Goal: Navigation & Orientation: Find specific page/section

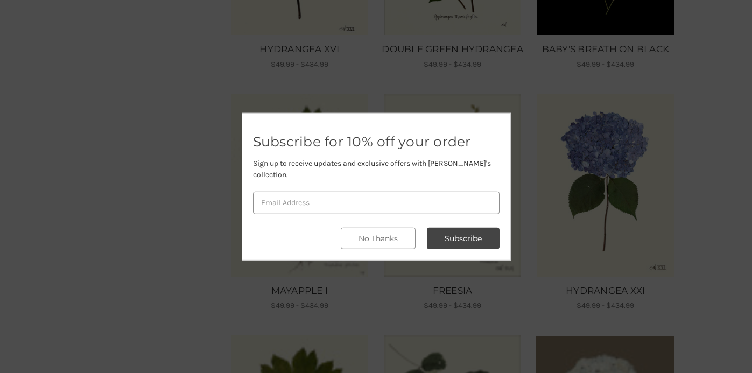
scroll to position [357, 0]
click at [389, 236] on button "No Thanks" at bounding box center [378, 239] width 75 height 22
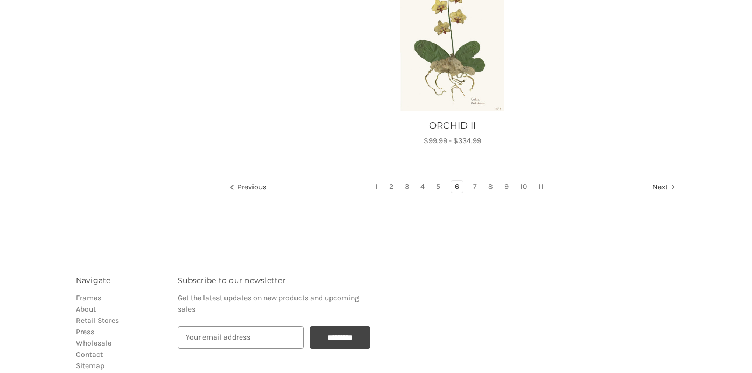
scroll to position [1248, 0]
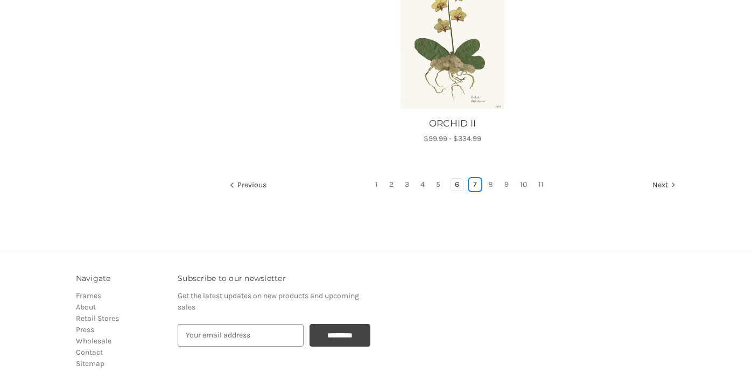
click at [476, 191] on link "7" at bounding box center [475, 185] width 11 height 12
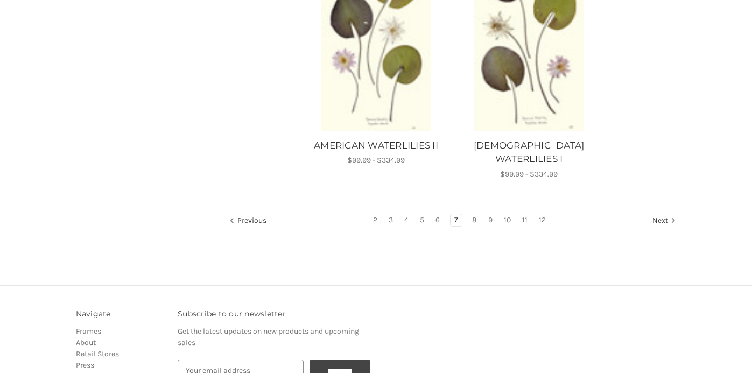
scroll to position [1220, 0]
click at [472, 213] on link "8" at bounding box center [475, 219] width 12 height 12
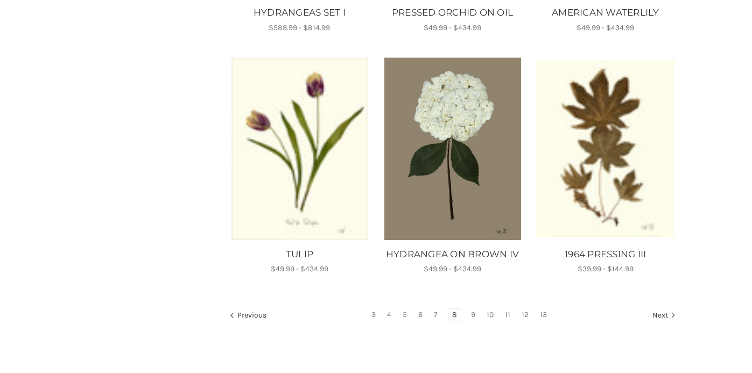
scroll to position [878, 0]
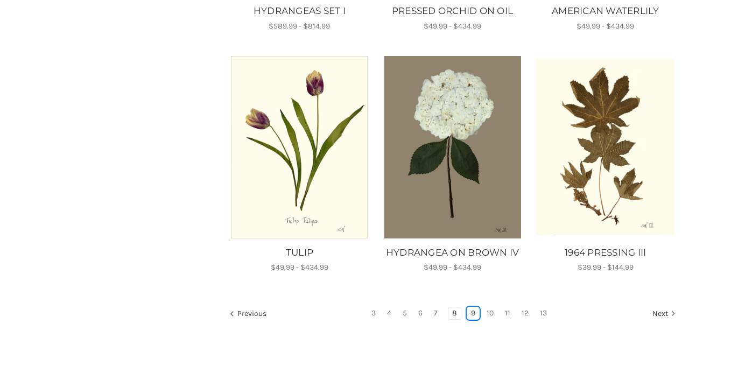
click at [473, 311] on link "9" at bounding box center [473, 314] width 12 height 12
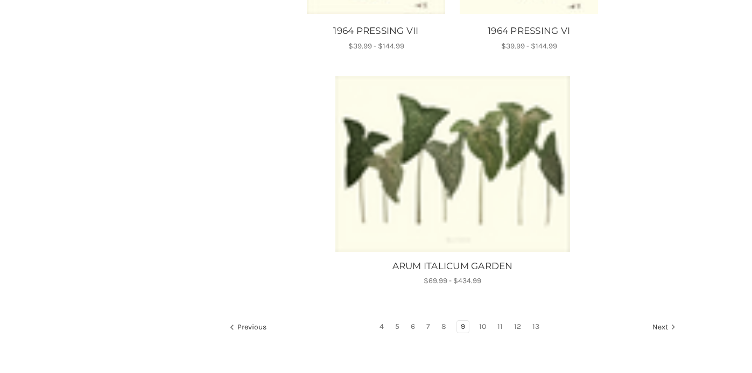
scroll to position [1113, 0]
click at [485, 326] on link "10" at bounding box center [483, 328] width 15 height 12
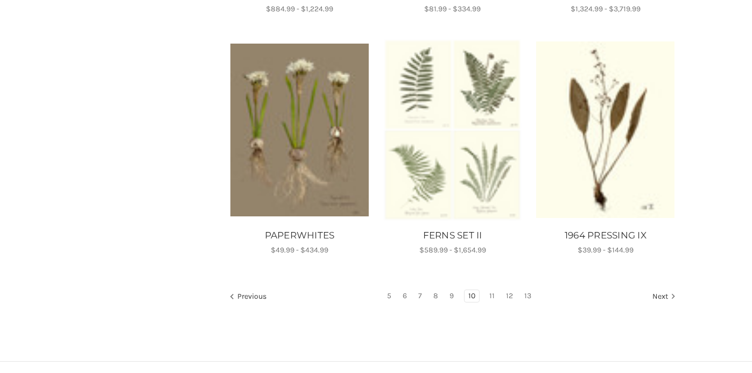
scroll to position [915, 0]
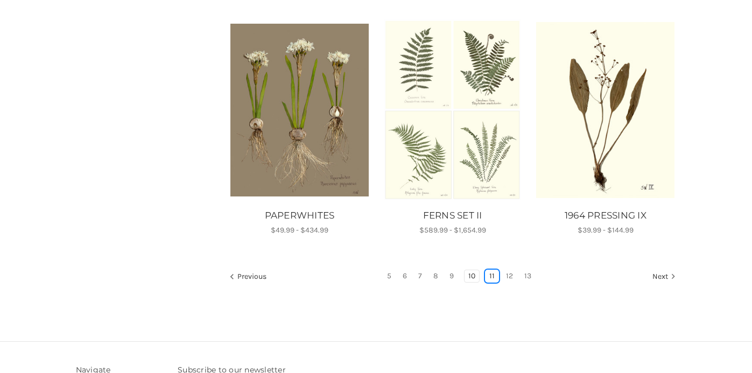
click at [491, 273] on link "11" at bounding box center [492, 276] width 13 height 12
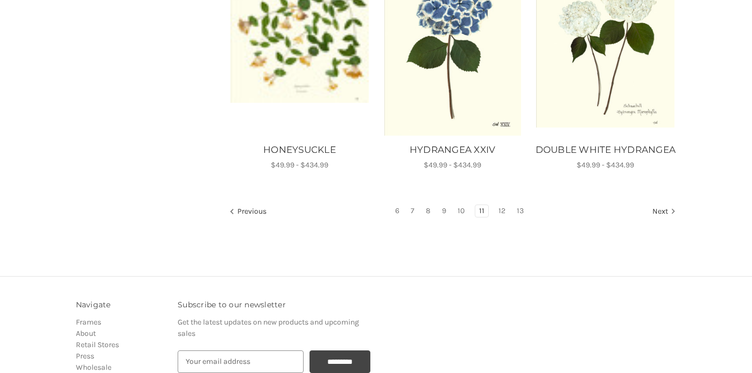
scroll to position [995, 0]
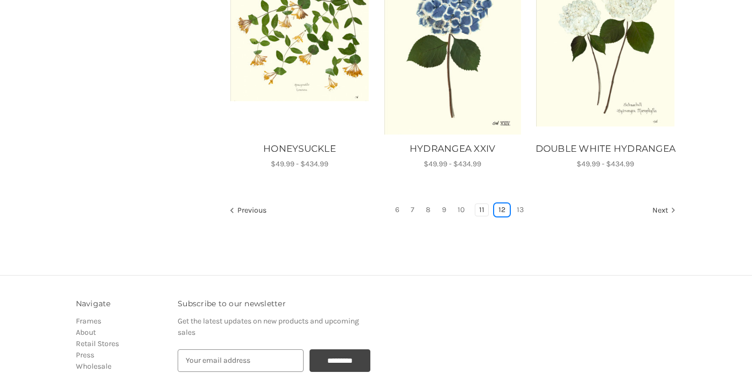
click at [500, 209] on link "12" at bounding box center [502, 210] width 15 height 12
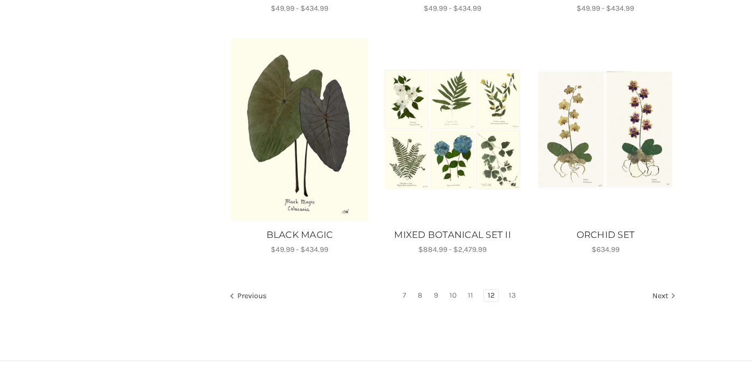
scroll to position [908, 0]
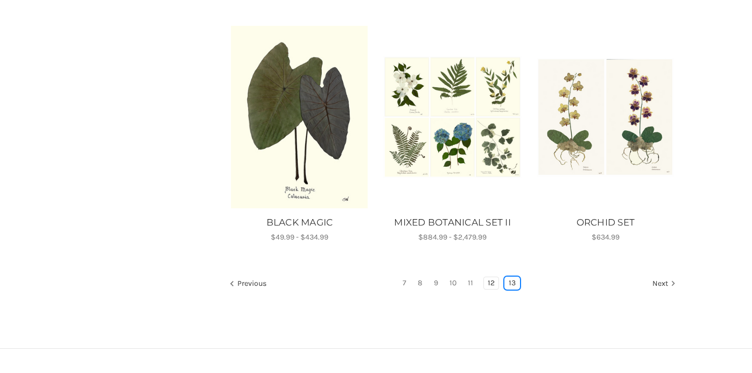
click at [512, 284] on link "13" at bounding box center [512, 283] width 15 height 12
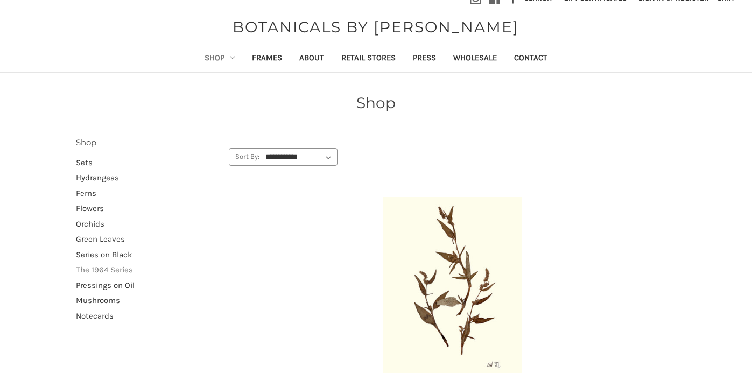
scroll to position [11, 0]
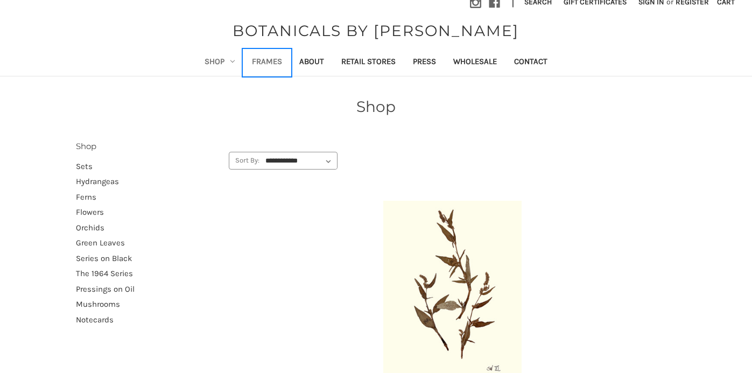
click at [268, 60] on link "Frames" at bounding box center [266, 63] width 47 height 26
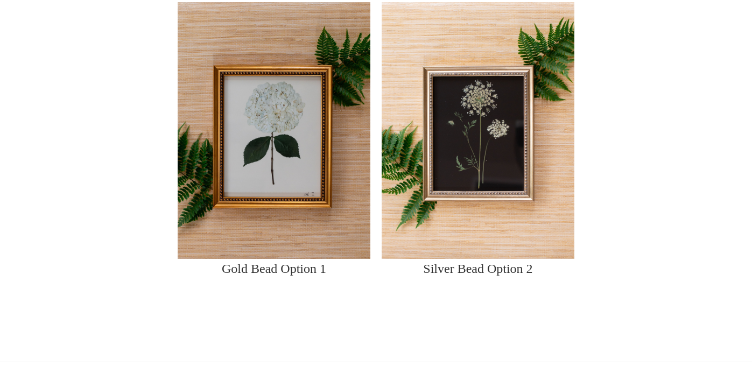
scroll to position [1069, 0]
